Goal: Check status: Check status

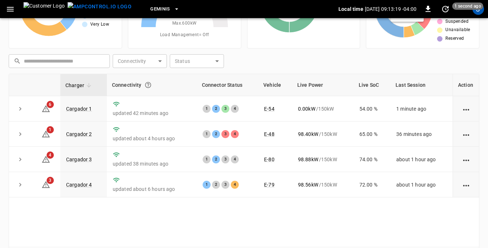
scroll to position [72, 0]
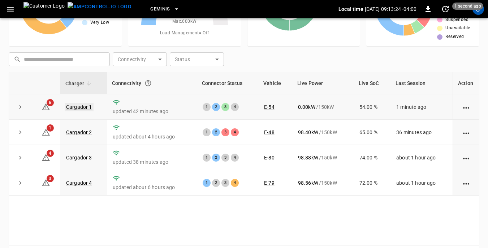
click at [83, 108] on link "Cargador 1" at bounding box center [79, 107] width 29 height 9
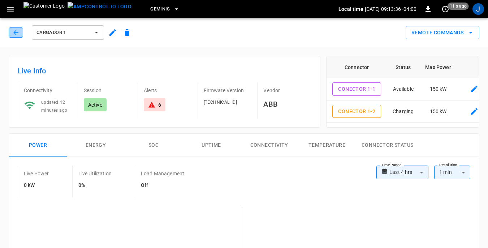
click at [16, 32] on icon "button" at bounding box center [15, 32] width 7 height 7
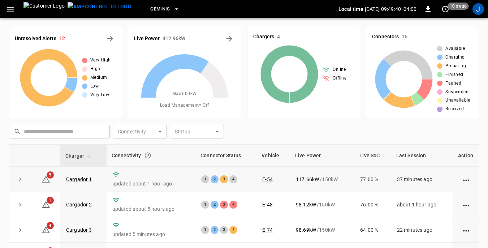
scroll to position [36, 0]
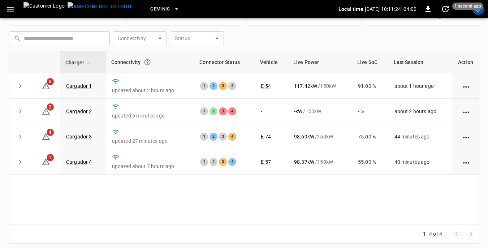
scroll to position [98, 0]
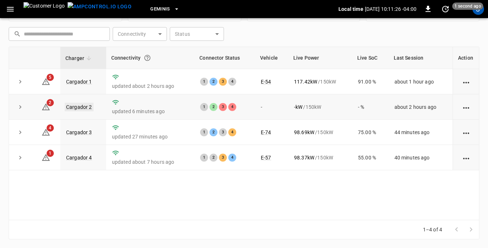
click at [82, 108] on link "Cargador 2" at bounding box center [79, 107] width 29 height 9
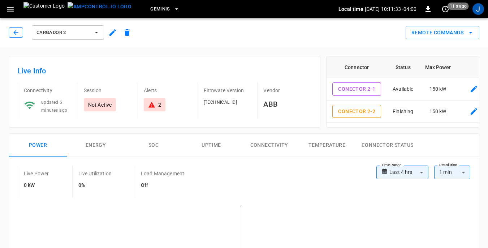
click at [19, 32] on icon "button" at bounding box center [15, 32] width 7 height 7
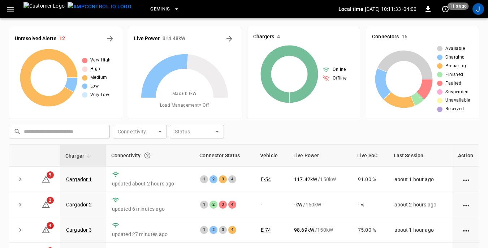
scroll to position [98, 0]
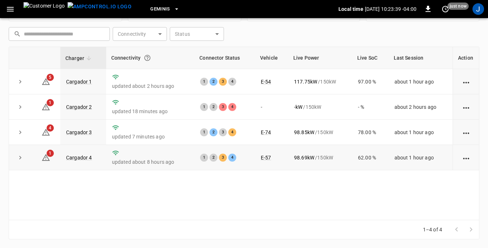
click at [333, 163] on td "98.69 kW / 150 kW" at bounding box center [320, 157] width 64 height 25
